Goal: Task Accomplishment & Management: Use online tool/utility

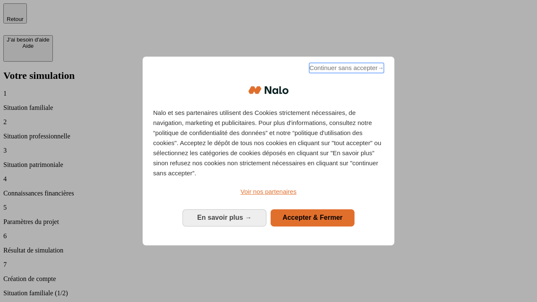
click at [346, 69] on span "Continuer sans accepter →" at bounding box center [346, 68] width 75 height 10
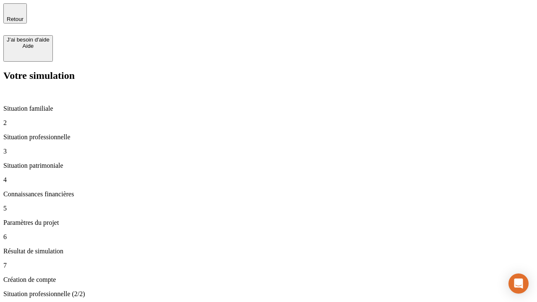
type input "70 000"
type input "1 000"
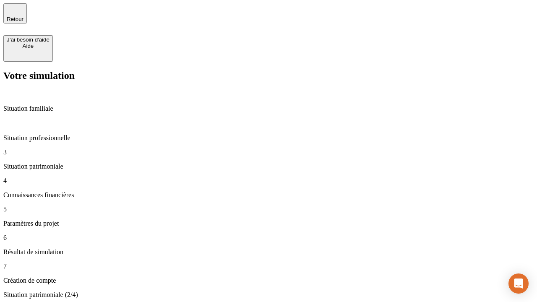
type input "800"
type input "6"
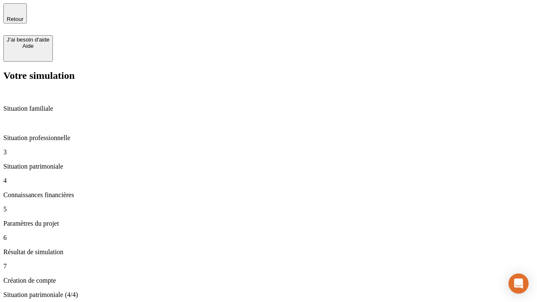
type input "400"
type input "3"
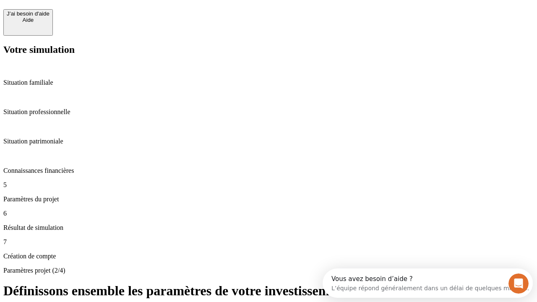
scroll to position [8, 0]
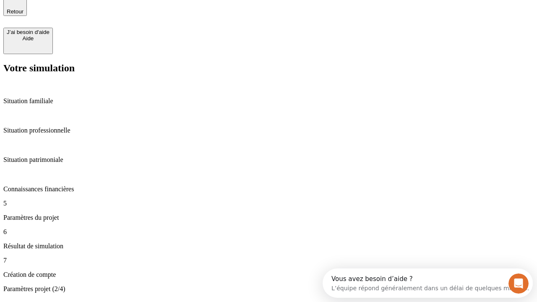
type input "35"
type input "500"
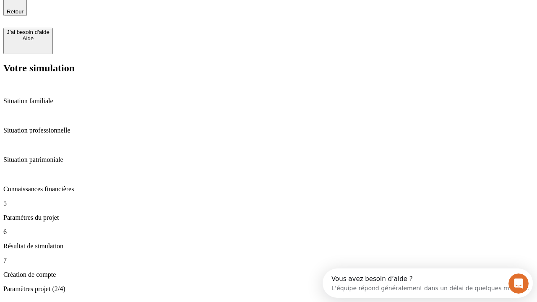
type input "640"
